Goal: Navigation & Orientation: Find specific page/section

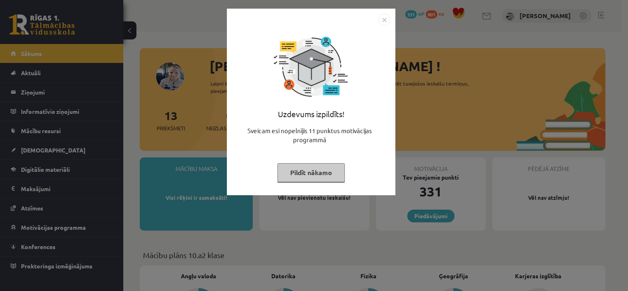
click at [313, 173] on button "Pildīt nākamo" at bounding box center [310, 172] width 67 height 19
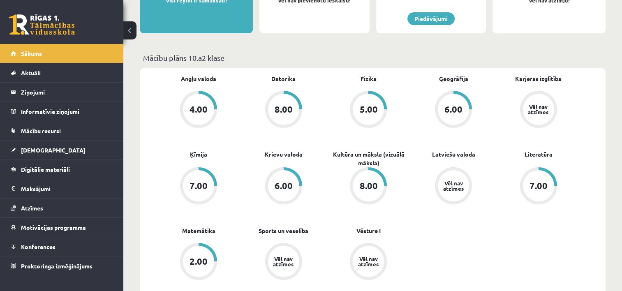
scroll to position [181, 0]
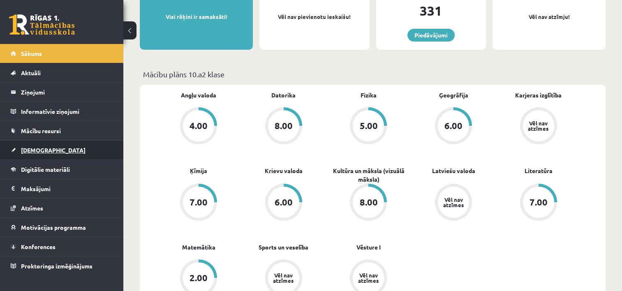
click at [58, 152] on link "[DEMOGRAPHIC_DATA]" at bounding box center [62, 150] width 102 height 19
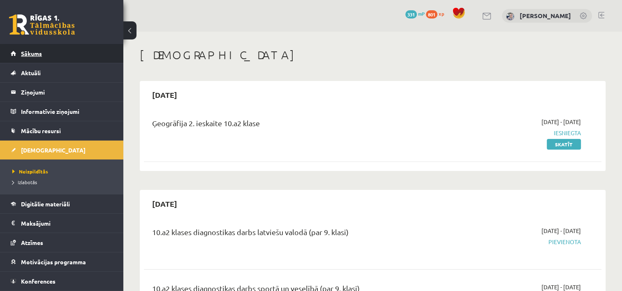
click at [33, 54] on span "Sākums" at bounding box center [31, 53] width 21 height 7
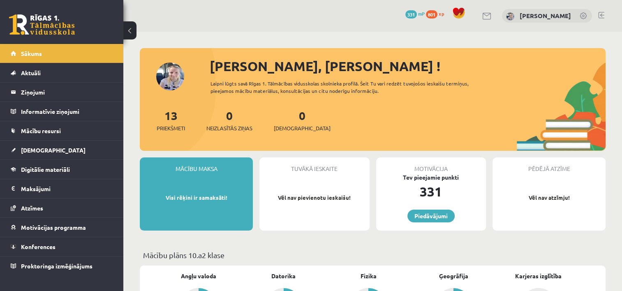
click at [33, 54] on span "Sākums" at bounding box center [31, 53] width 21 height 7
click at [104, 50] on link "Sākums" at bounding box center [62, 53] width 102 height 19
